Goal: Information Seeking & Learning: Learn about a topic

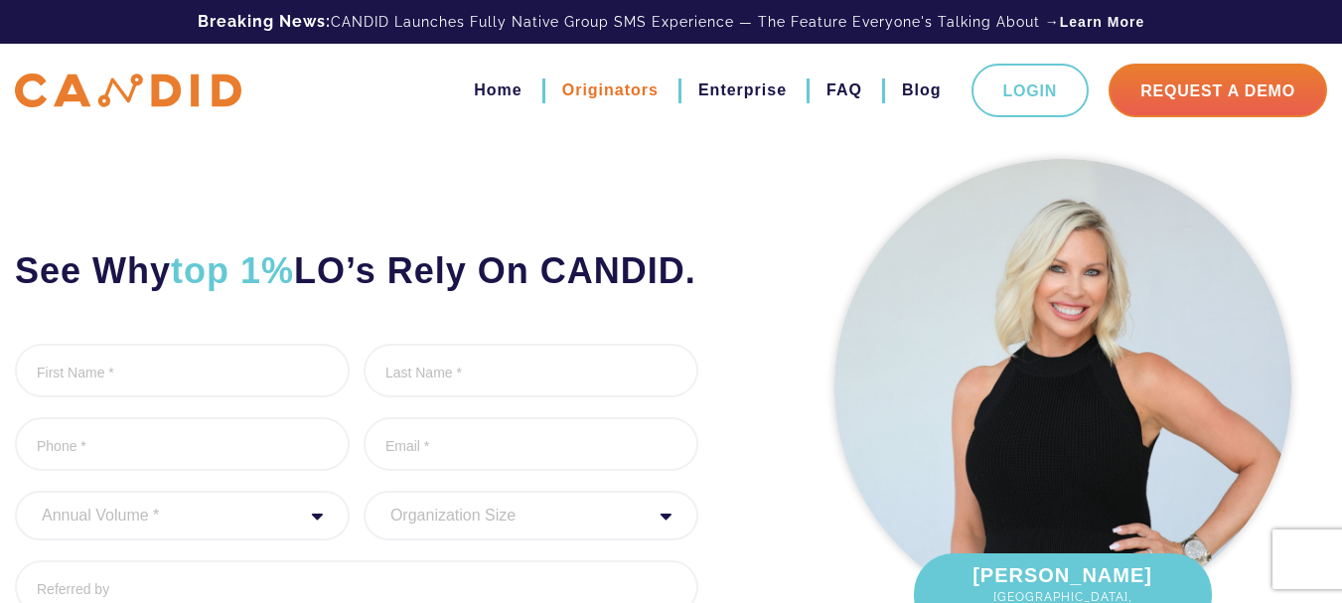
click at [608, 83] on link "Originators" at bounding box center [610, 90] width 96 height 34
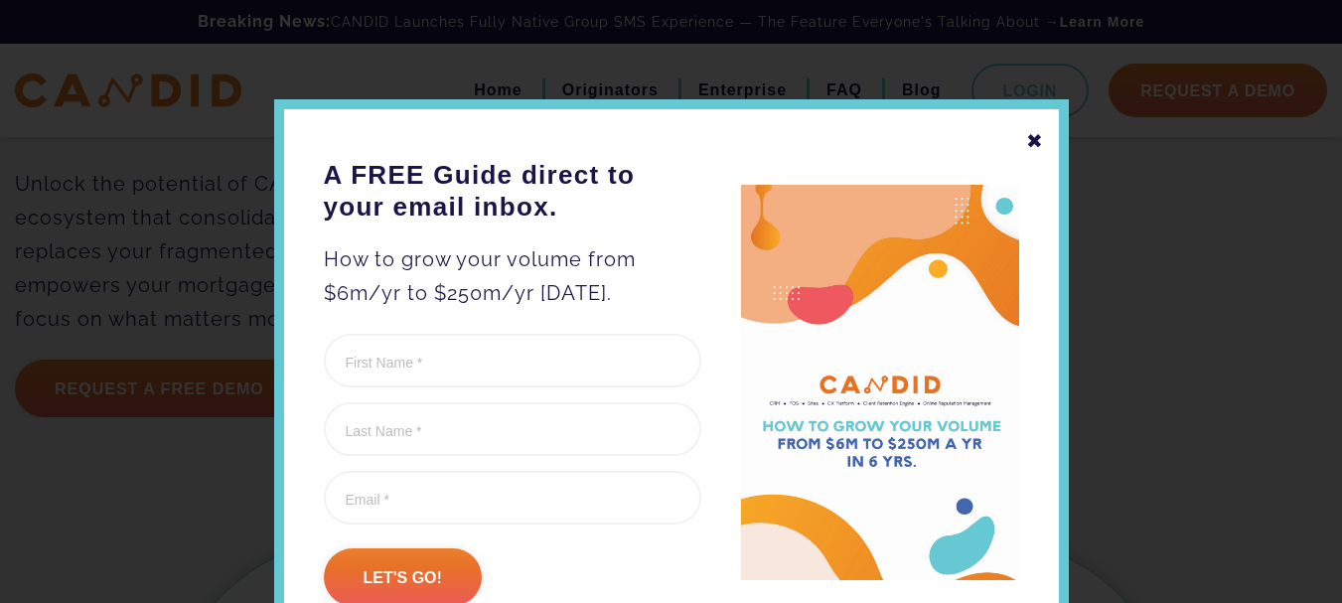
click at [1027, 141] on div "✖" at bounding box center [1035, 141] width 18 height 34
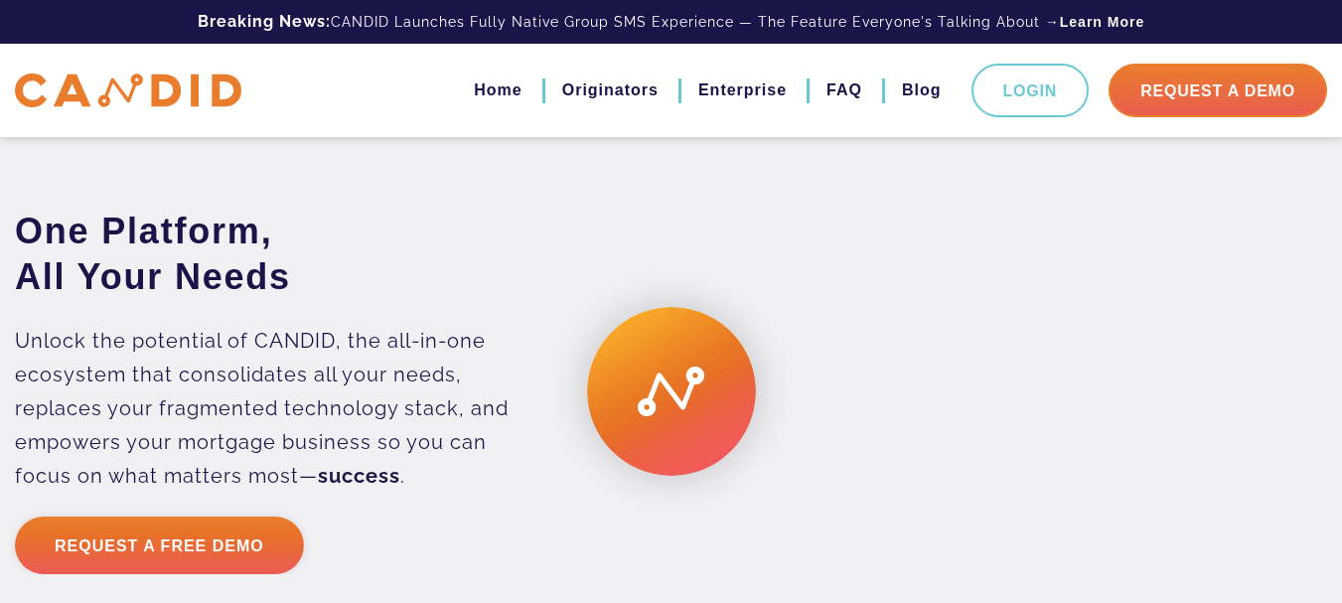
scroll to position [5045, 0]
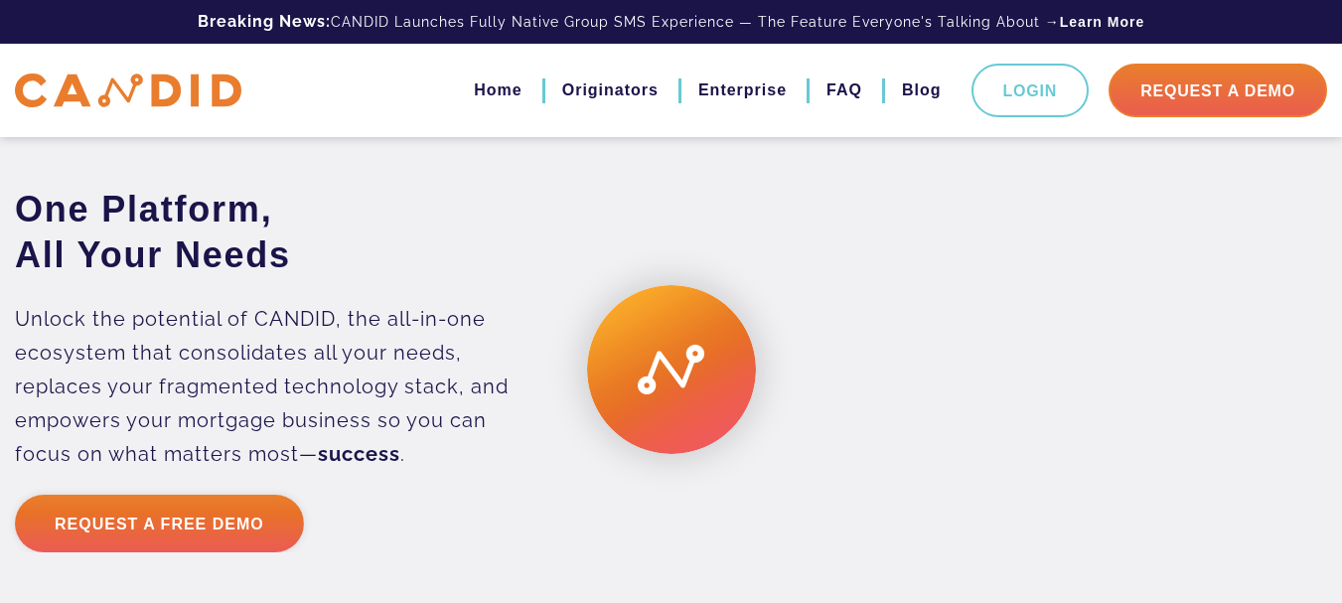
click at [671, 443] on div at bounding box center [1006, 370] width 671 height 336
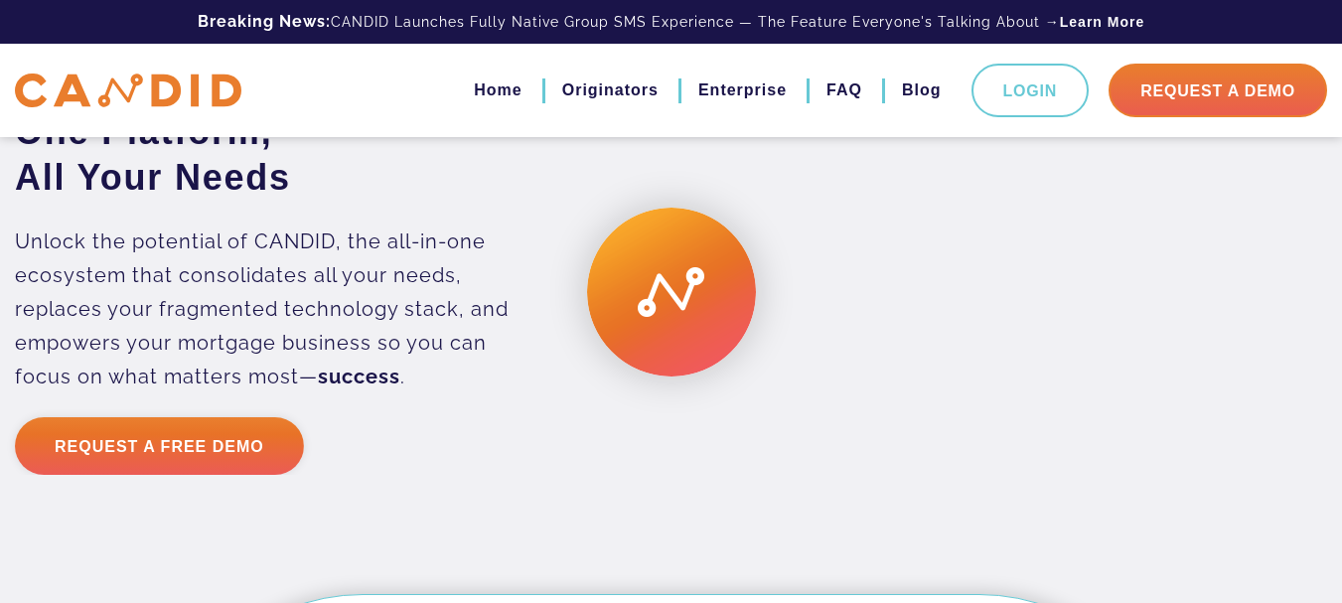
scroll to position [5144, 0]
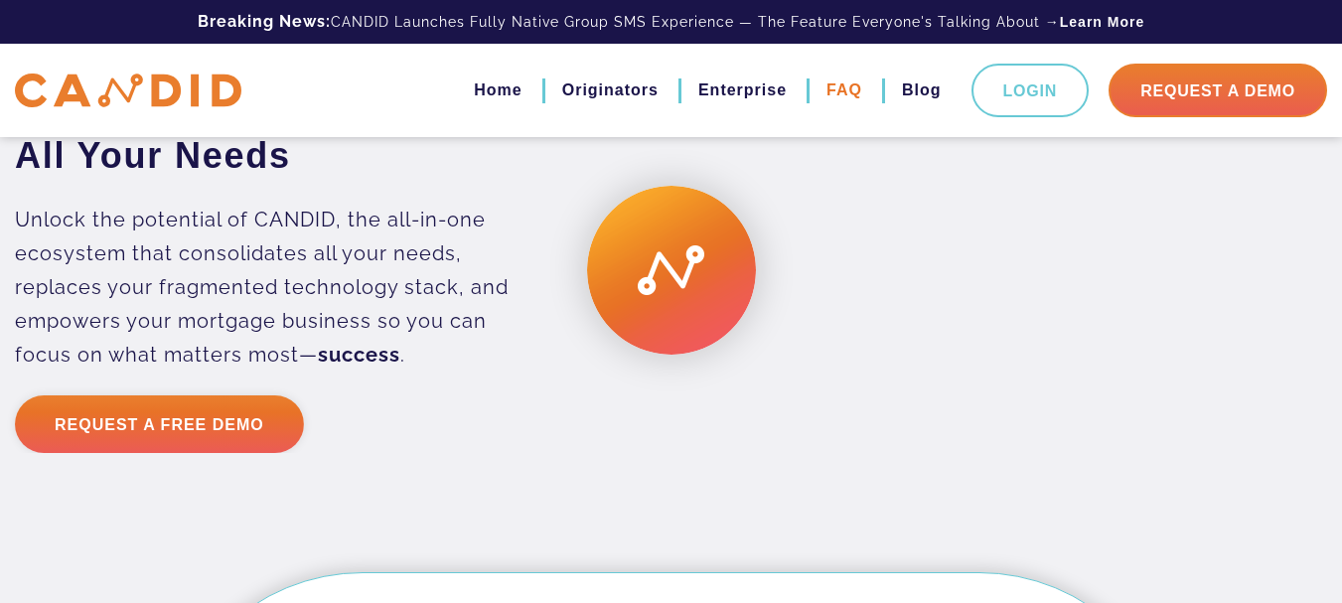
click at [826, 87] on link "FAQ" at bounding box center [844, 90] width 36 height 34
